Goal: Task Accomplishment & Management: Use online tool/utility

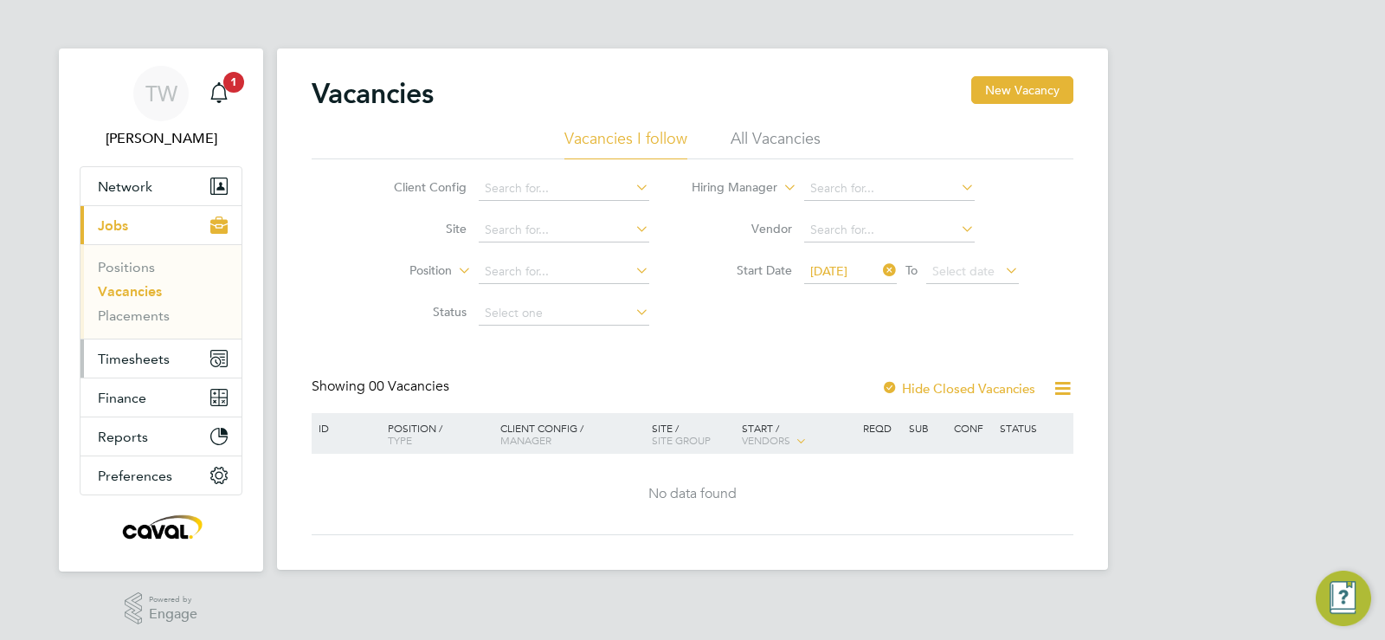
click at [139, 354] on span "Timesheets" at bounding box center [134, 359] width 72 height 16
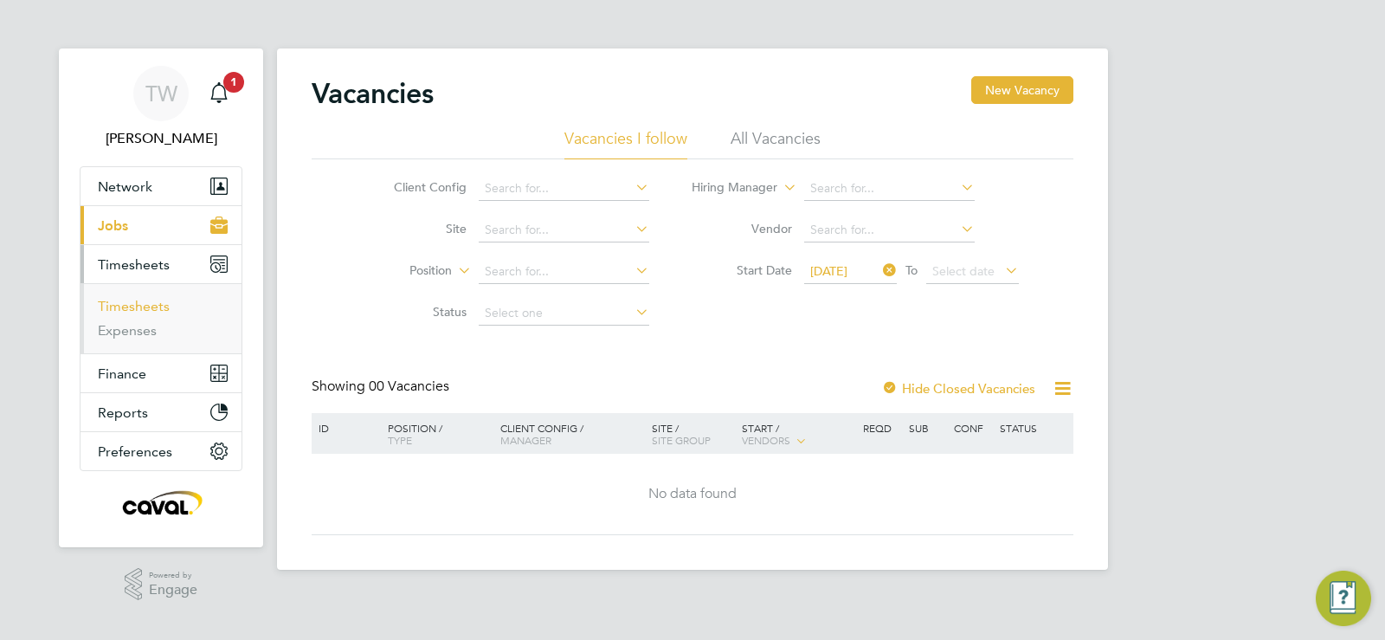
click at [138, 310] on link "Timesheets" at bounding box center [134, 306] width 72 height 16
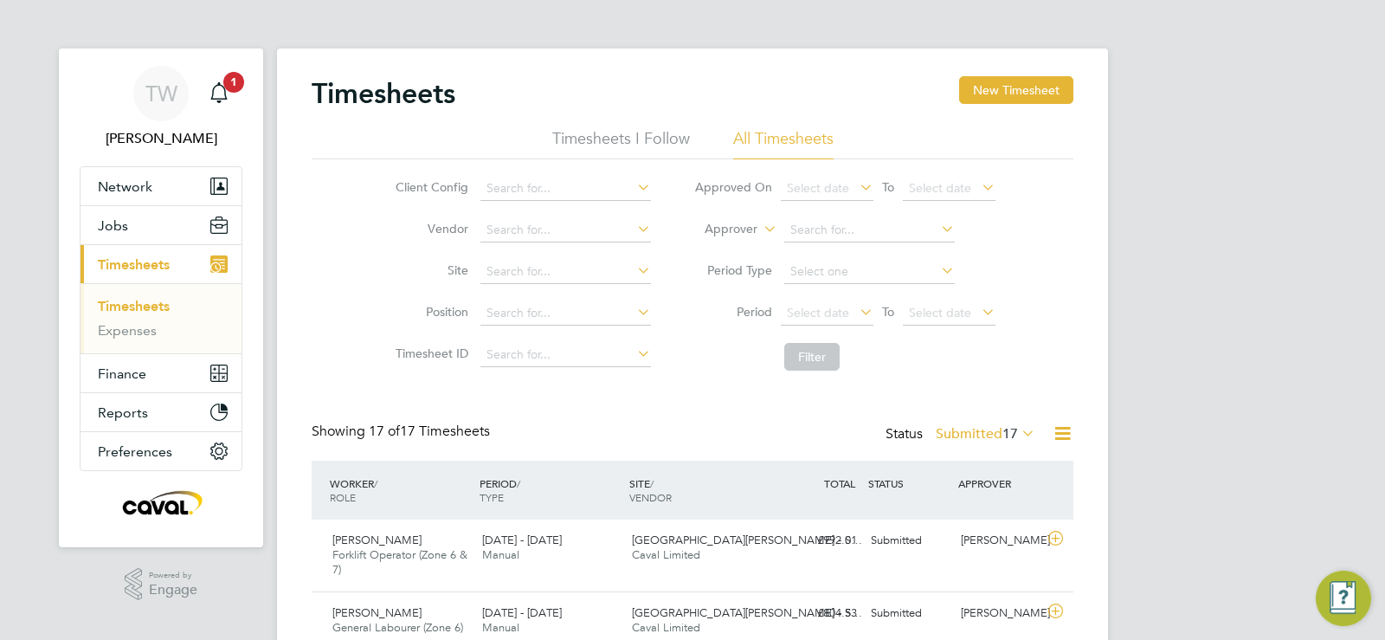
click at [1004, 431] on span "17" at bounding box center [1010, 433] width 16 height 17
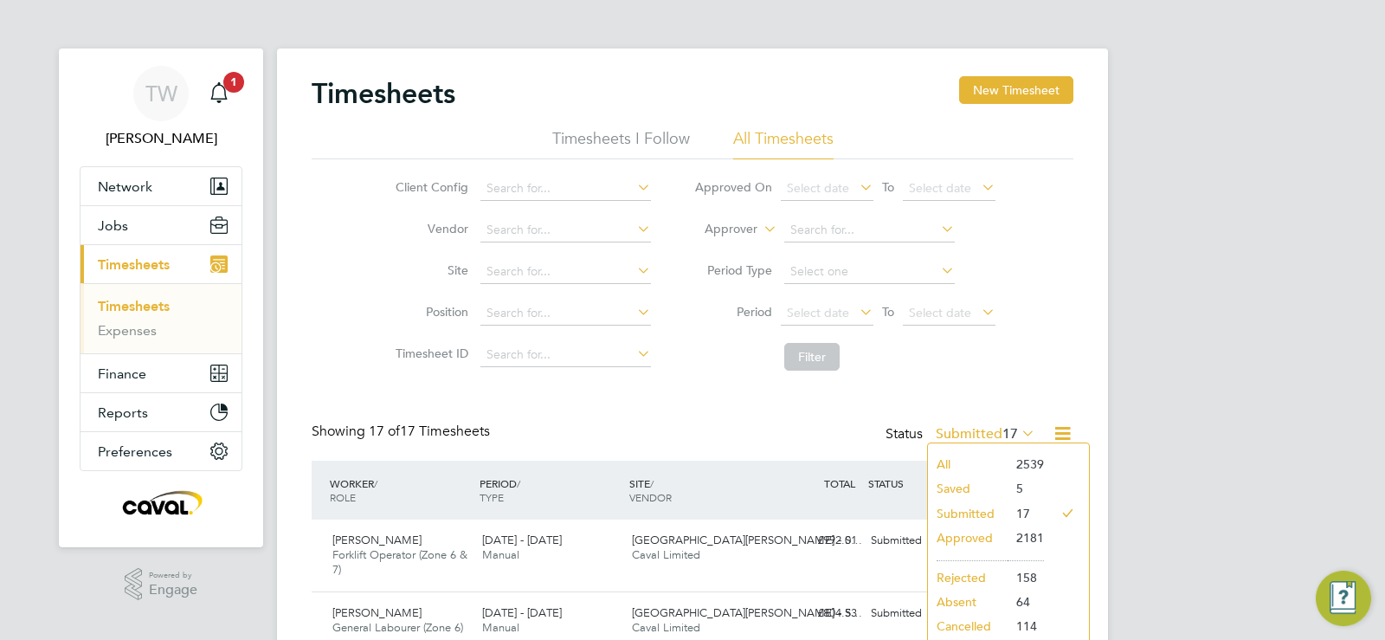
click at [894, 337] on li "Filter" at bounding box center [845, 356] width 345 height 45
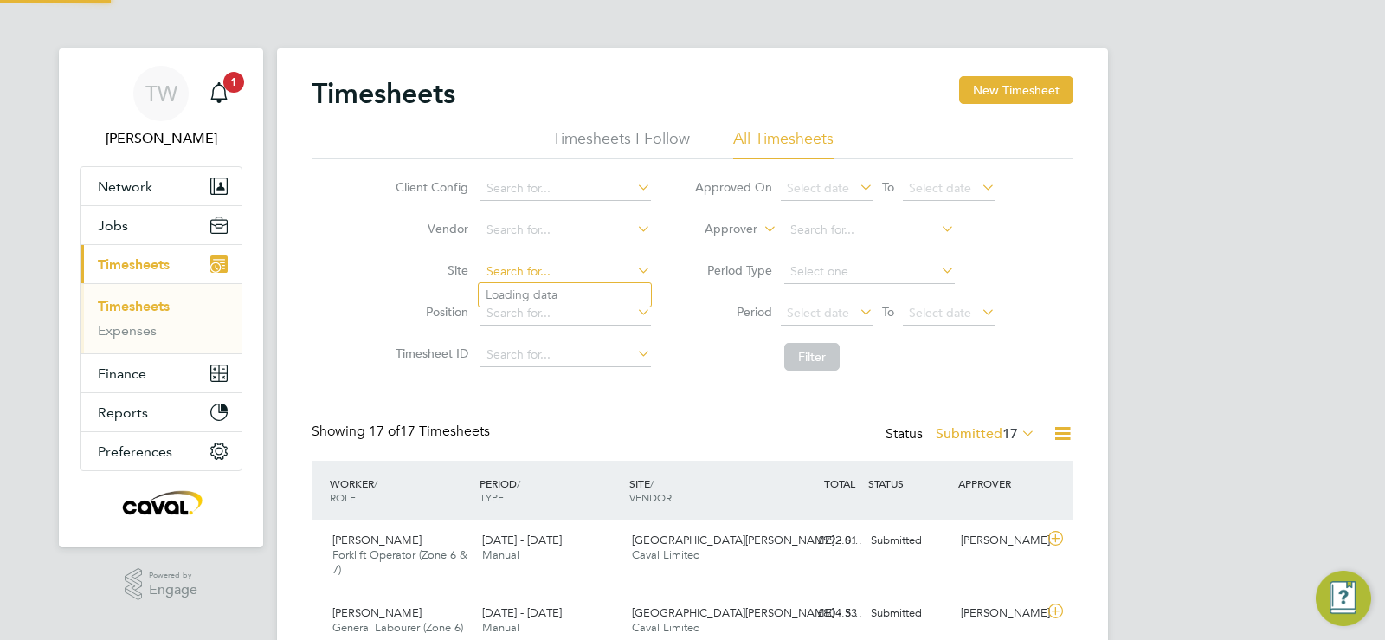
click at [509, 262] on input at bounding box center [565, 272] width 171 height 24
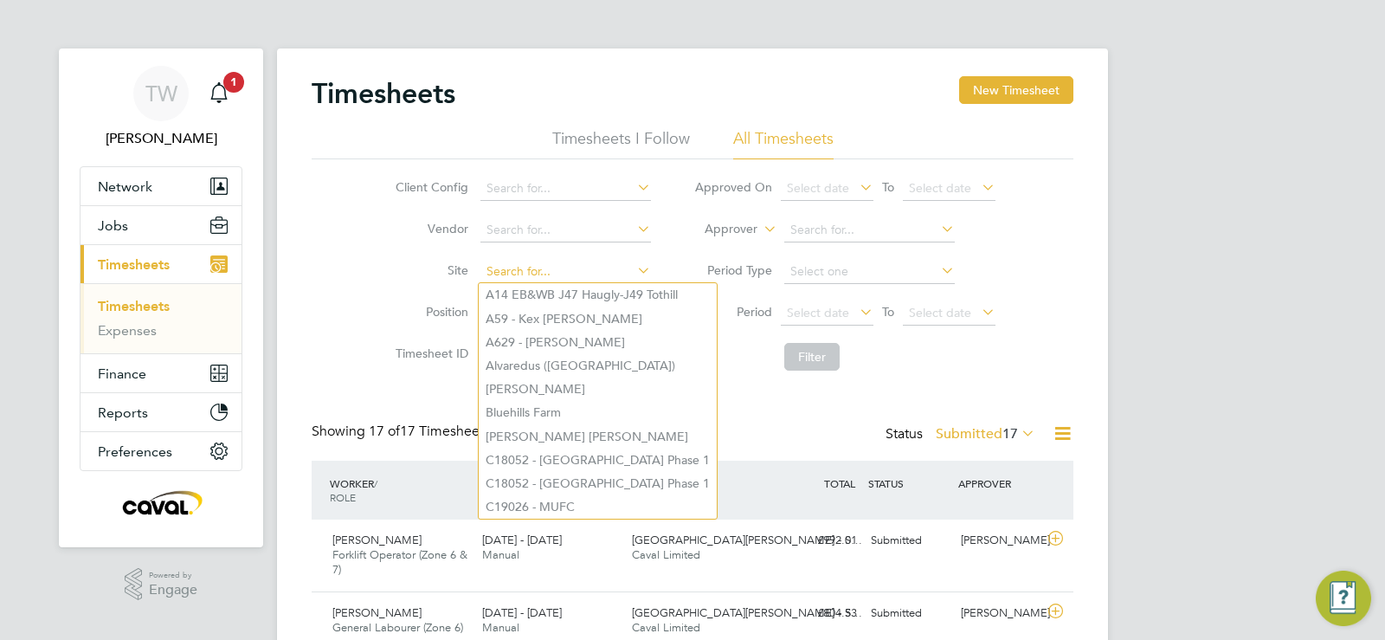
paste input "- V178922"
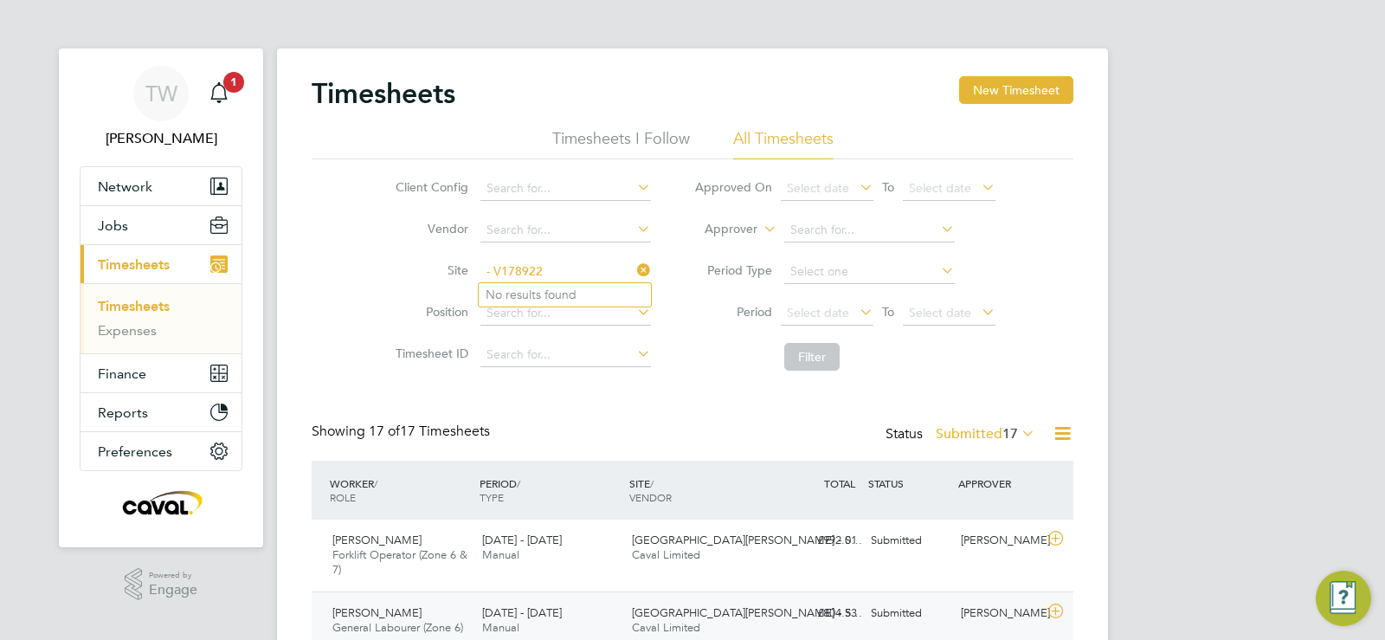
type input "- V178922"
click at [526, 263] on input at bounding box center [565, 272] width 171 height 24
type input "A14 EB&WB J47 Haugly-J49 Tothill"
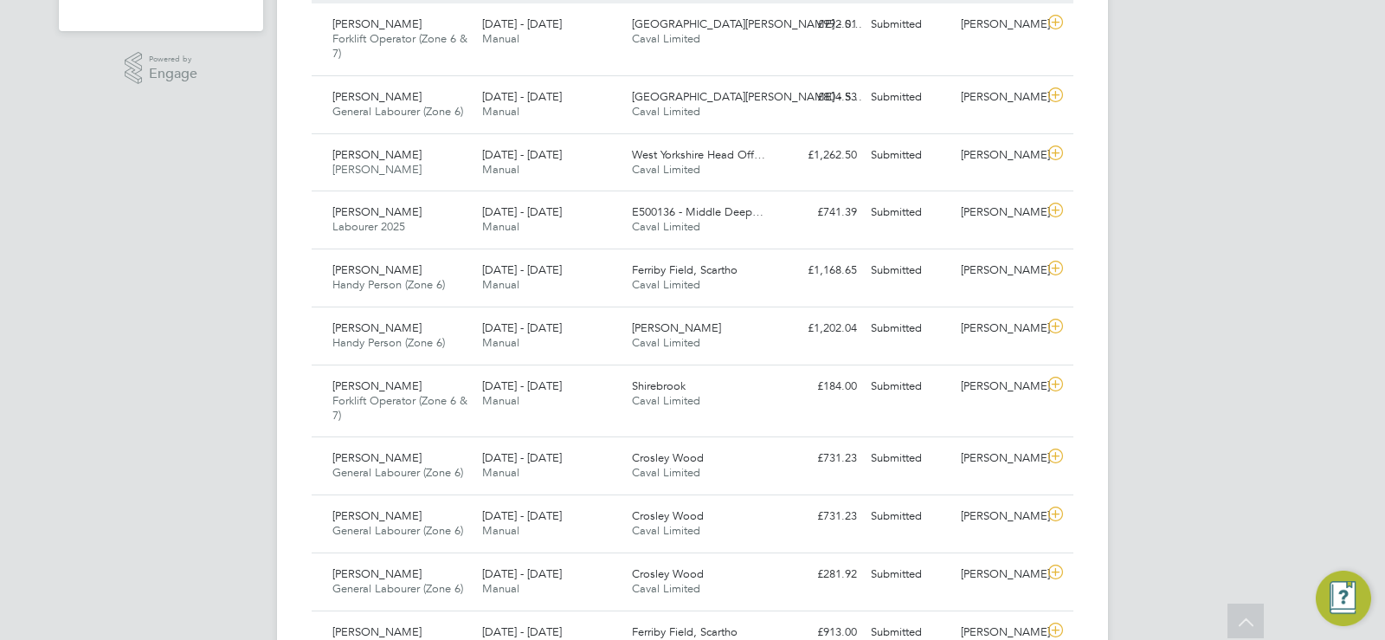
scroll to position [550, 0]
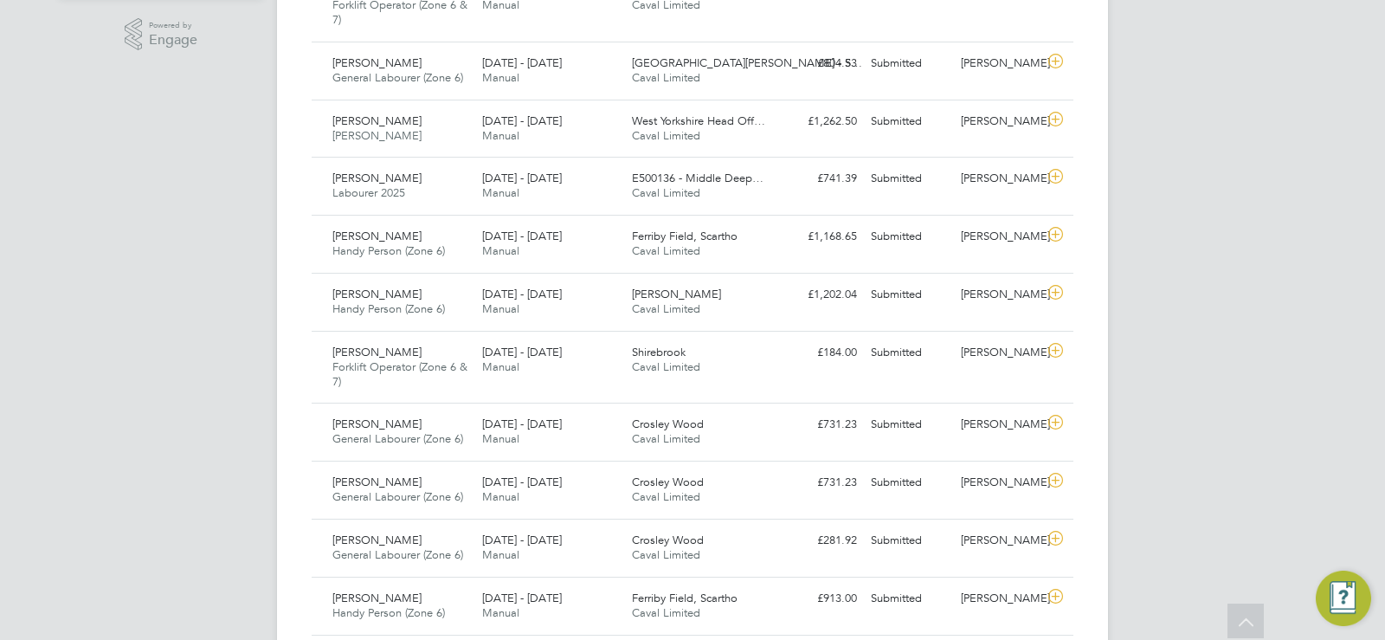
click at [1207, 255] on div "TW [PERSON_NAME] Notifications 1 Applications: Network Team Members Businesses …" at bounding box center [692, 254] width 1385 height 1608
